Goal: Task Accomplishment & Management: Use online tool/utility

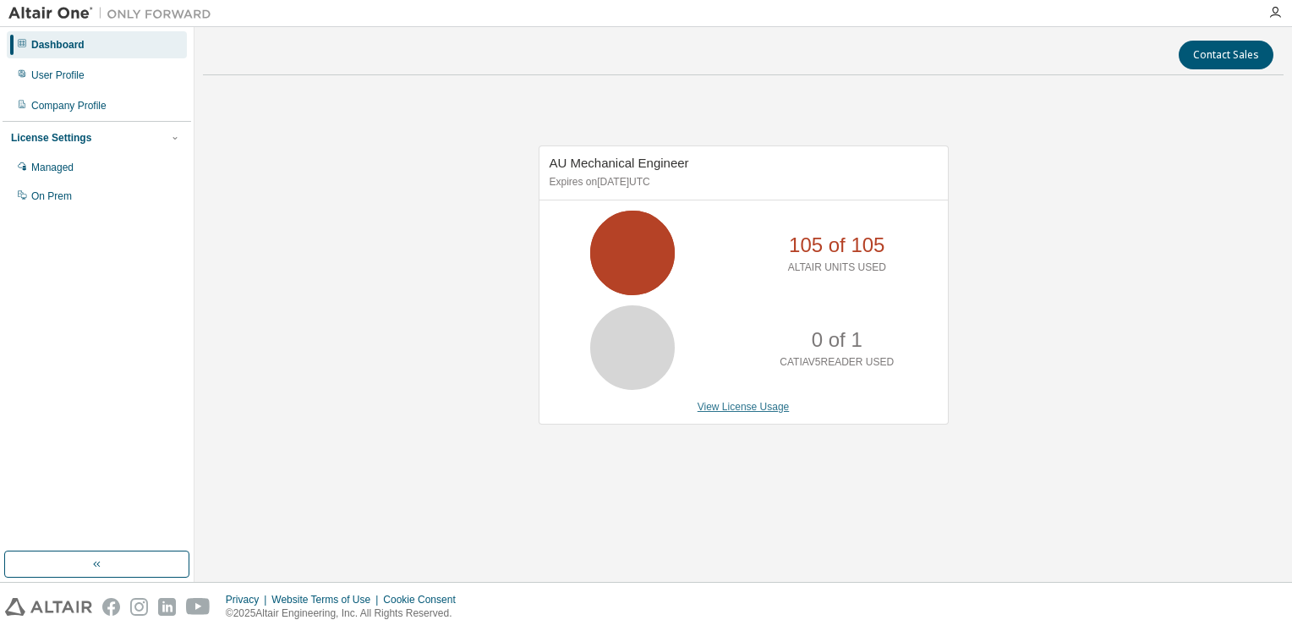
click at [765, 406] on link "View License Usage" at bounding box center [744, 407] width 92 height 12
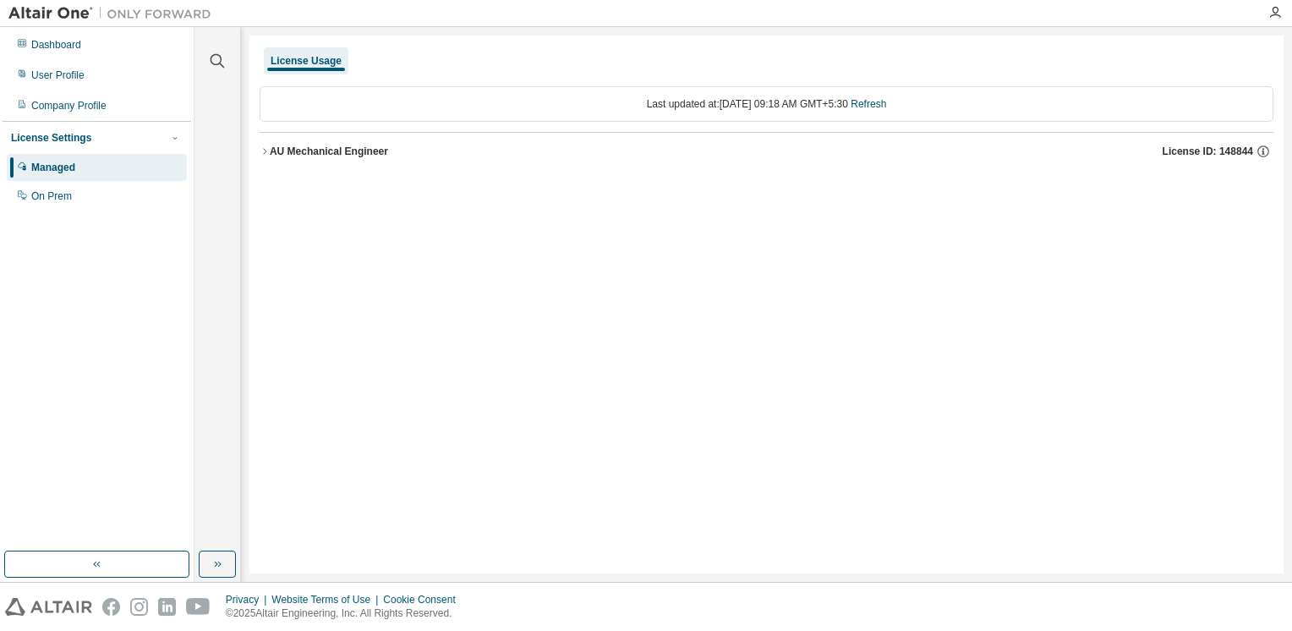
click at [264, 154] on icon "button" at bounding box center [265, 151] width 10 height 10
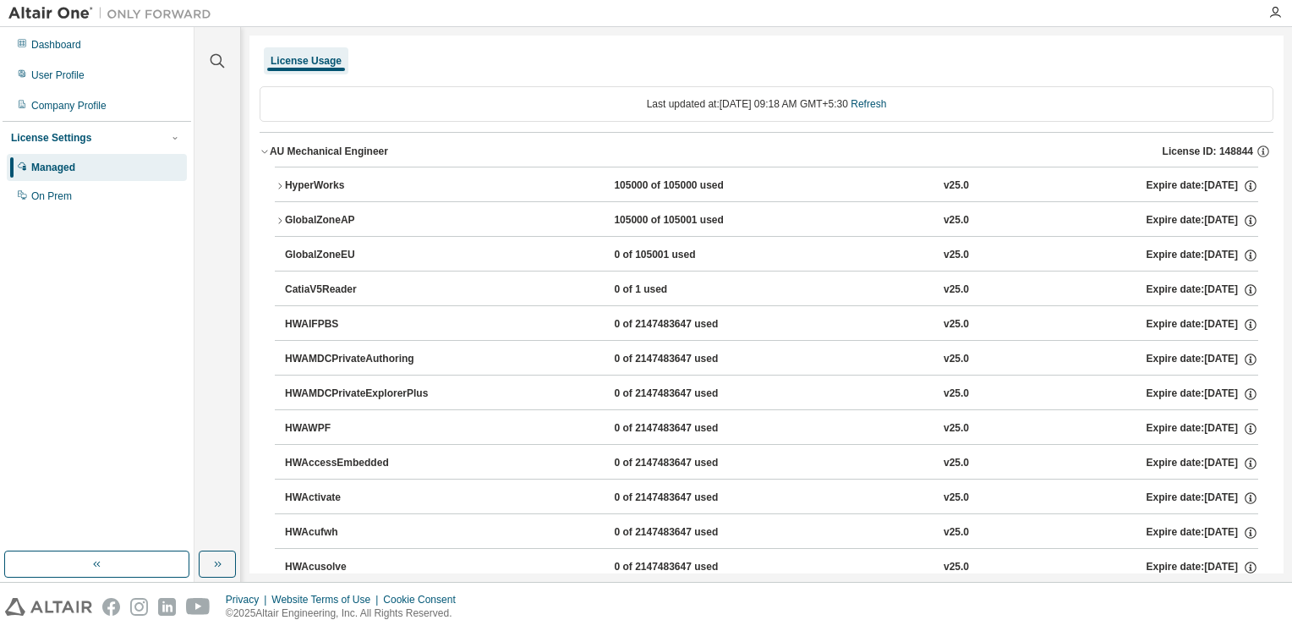
click at [282, 220] on icon "button" at bounding box center [280, 221] width 10 height 10
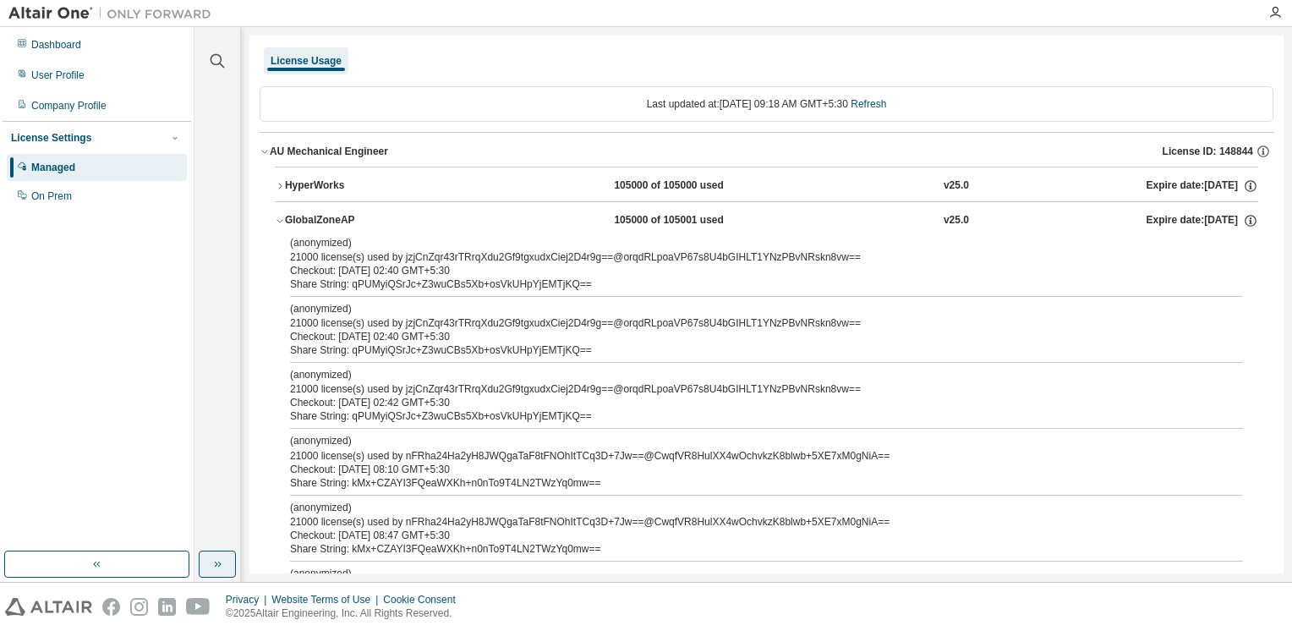
click at [212, 557] on icon "button" at bounding box center [218, 564] width 14 height 14
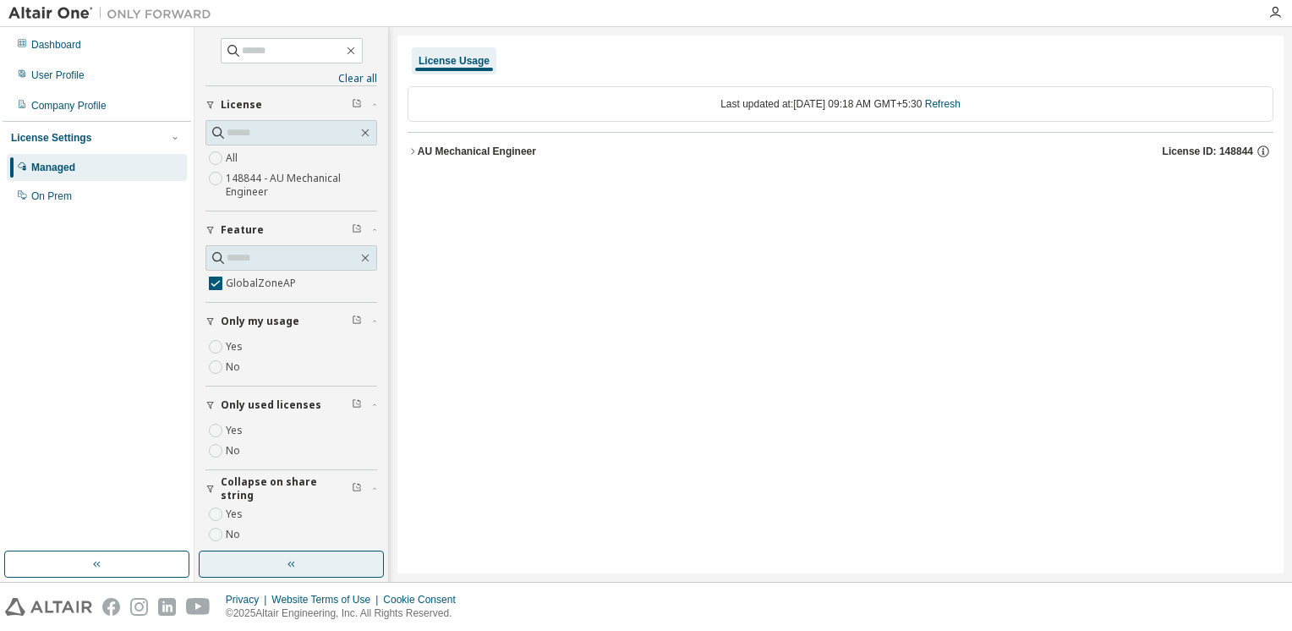
click at [416, 147] on icon "button" at bounding box center [413, 151] width 10 height 10
click at [418, 182] on div "GlobalZoneAP 105000 of 105001 used v25.0 Expire date: 2026-09-01" at bounding box center [841, 187] width 866 height 41
click at [429, 181] on icon "button" at bounding box center [428, 186] width 10 height 10
